Goal: Information Seeking & Learning: Learn about a topic

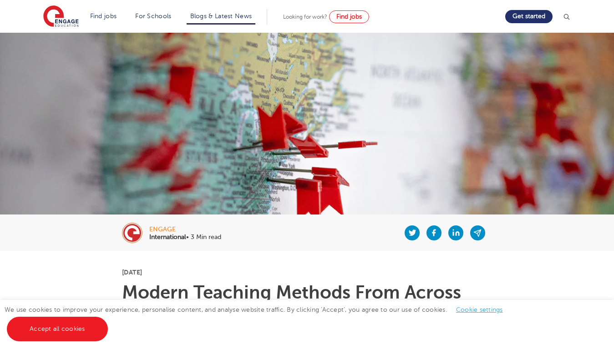
scroll to position [2097, 0]
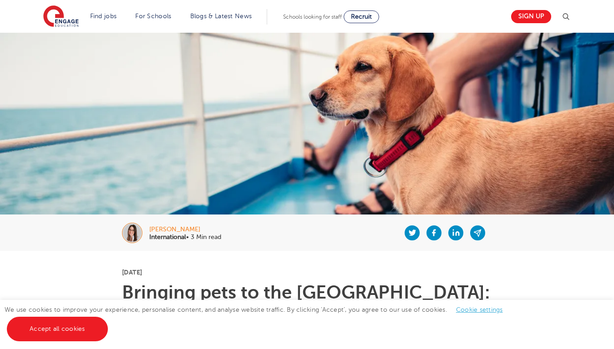
scroll to position [1767, 0]
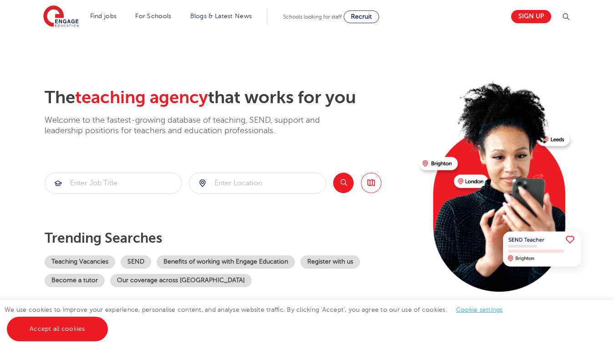
scroll to position [1496, 0]
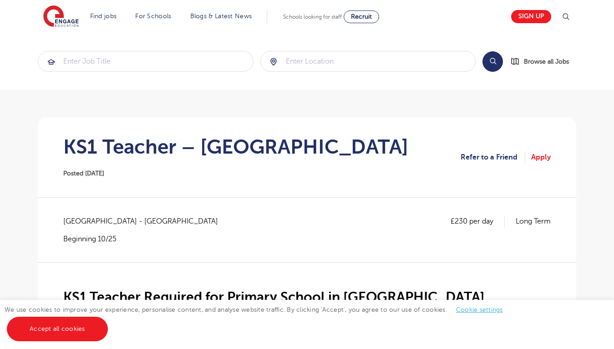
scroll to position [771, 0]
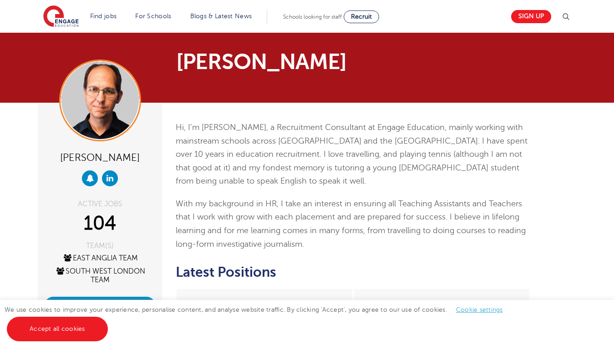
scroll to position [893, 0]
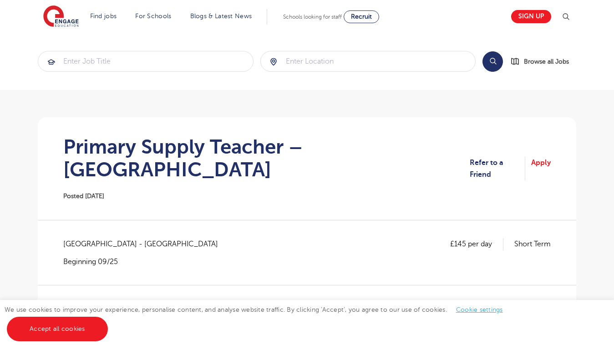
scroll to position [896, 0]
